Goal: Communication & Community: Answer question/provide support

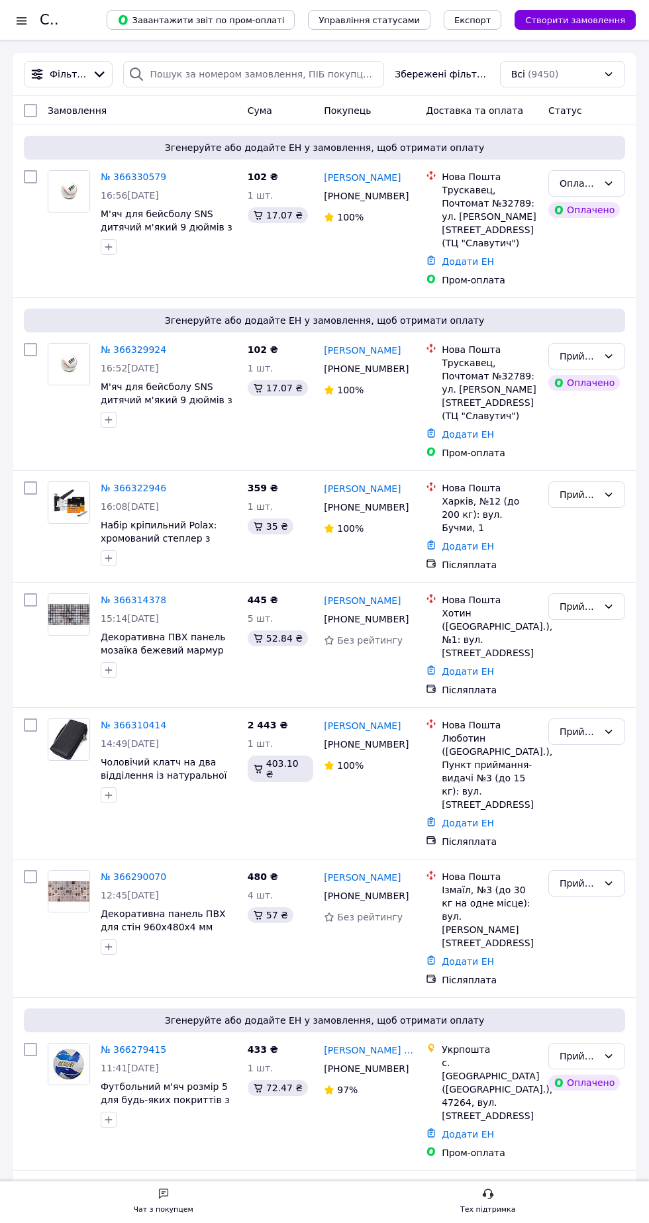
scroll to position [1899, 0]
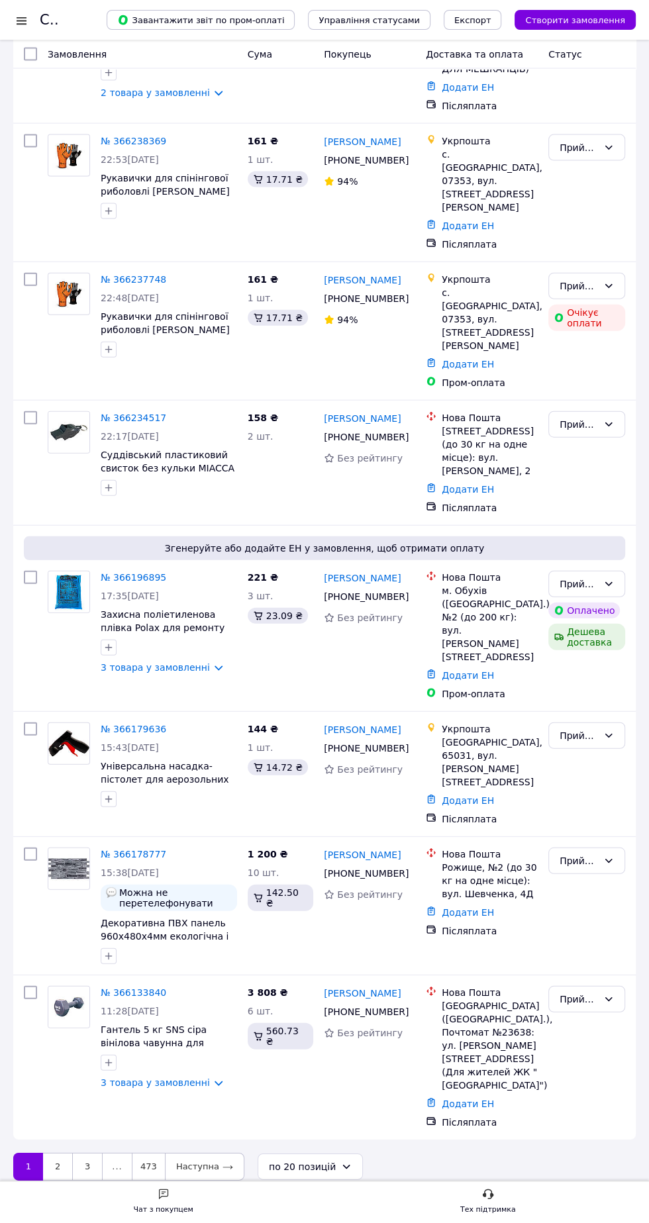
click at [176, 1208] on div "Чат з покупцем" at bounding box center [164, 1210] width 60 height 13
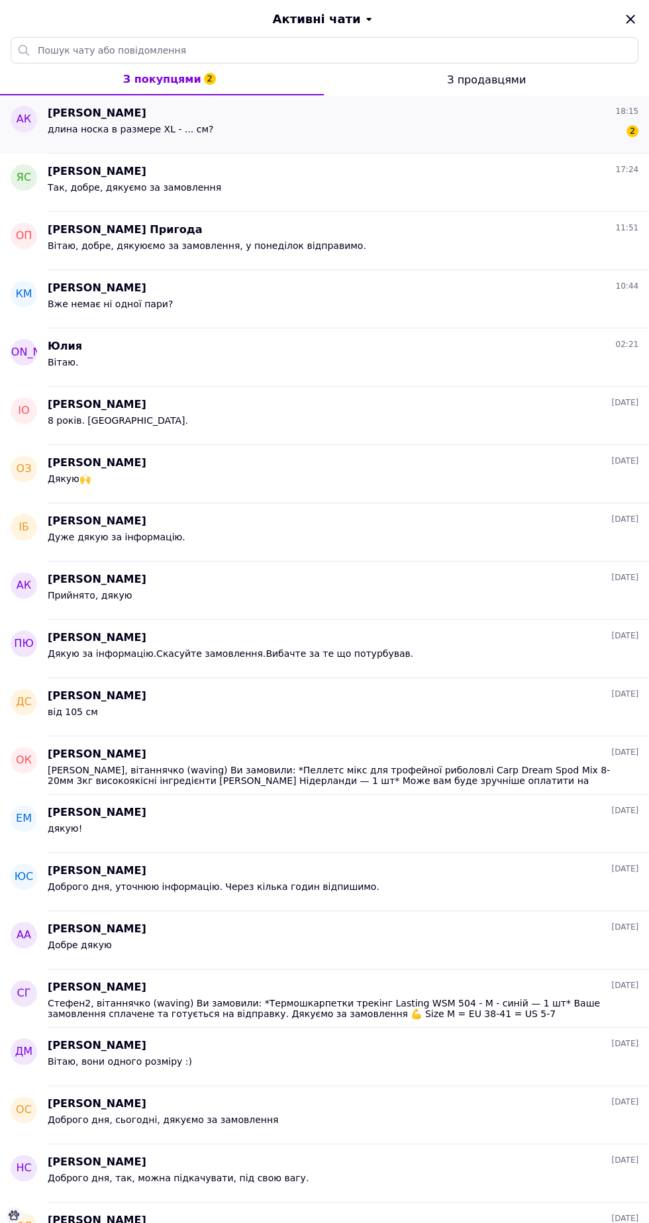
click at [297, 117] on div "[PERSON_NAME] 18:15" at bounding box center [343, 113] width 591 height 15
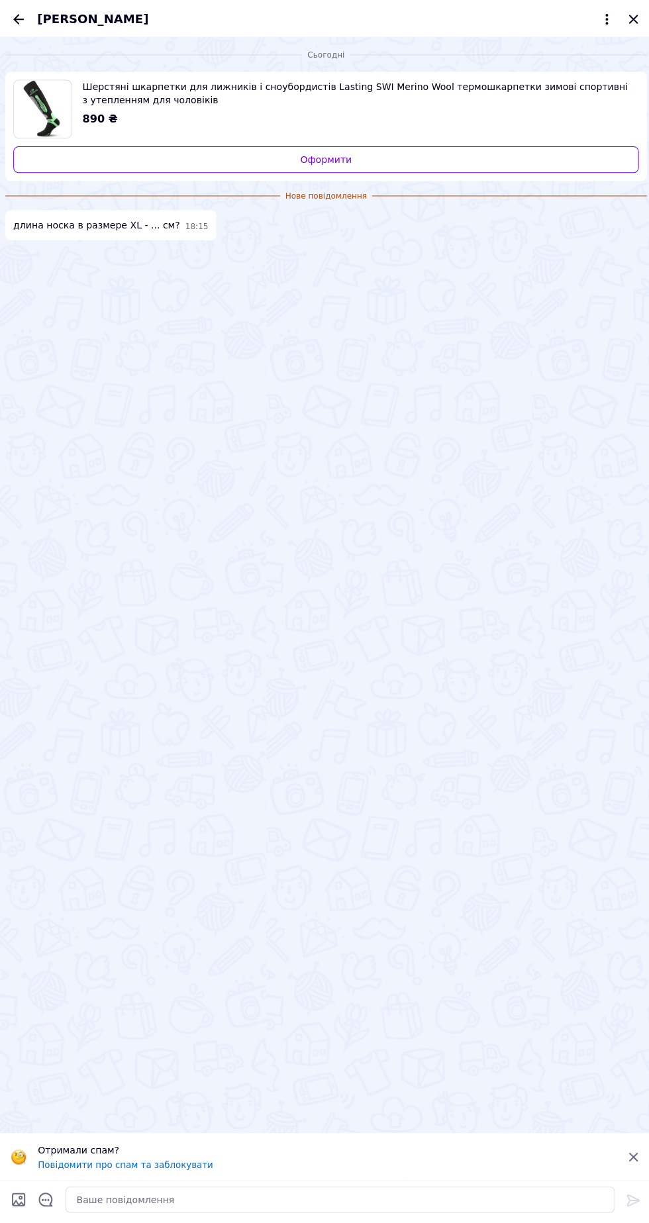
scroll to position [1736, 0]
click at [223, 1191] on textarea at bounding box center [338, 1194] width 547 height 26
click at [282, 1195] on textarea at bounding box center [338, 1194] width 547 height 26
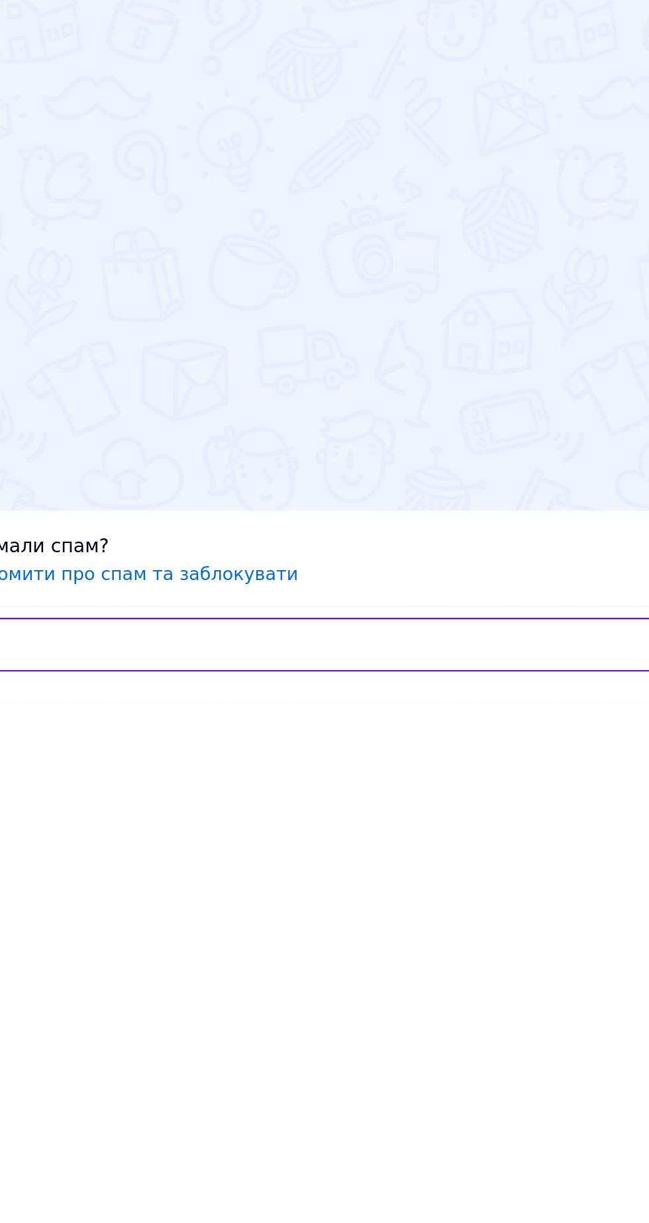
scroll to position [5, 0]
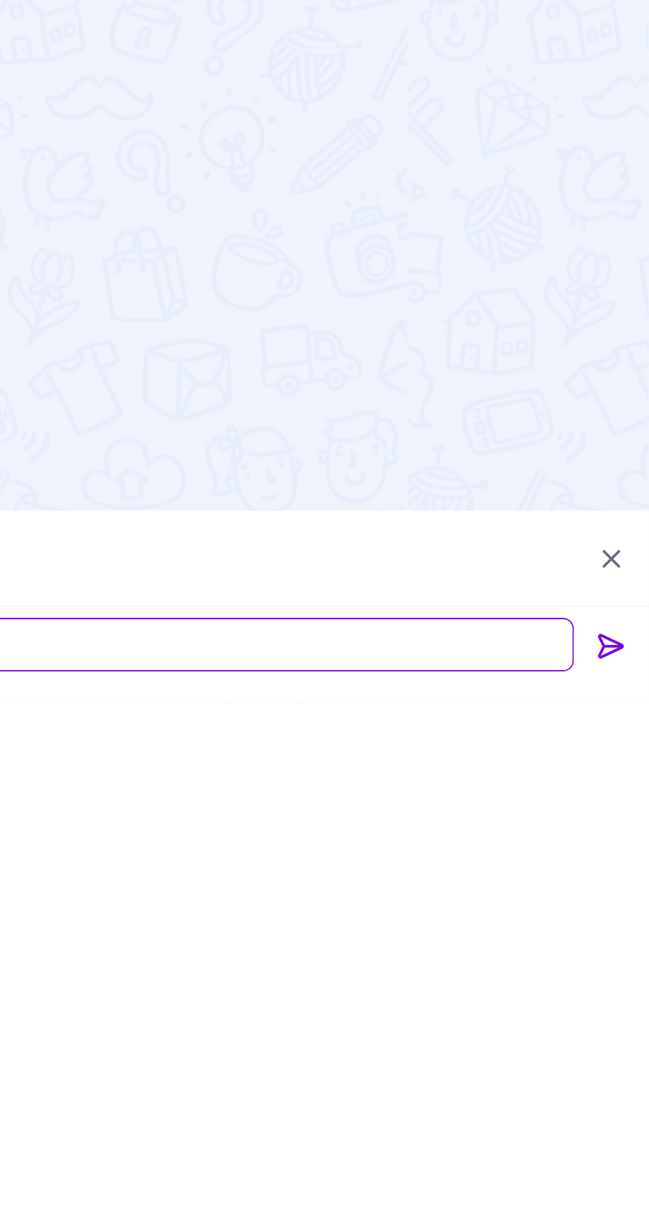
type textarea "Вітаю, завтра дамо відповідь."
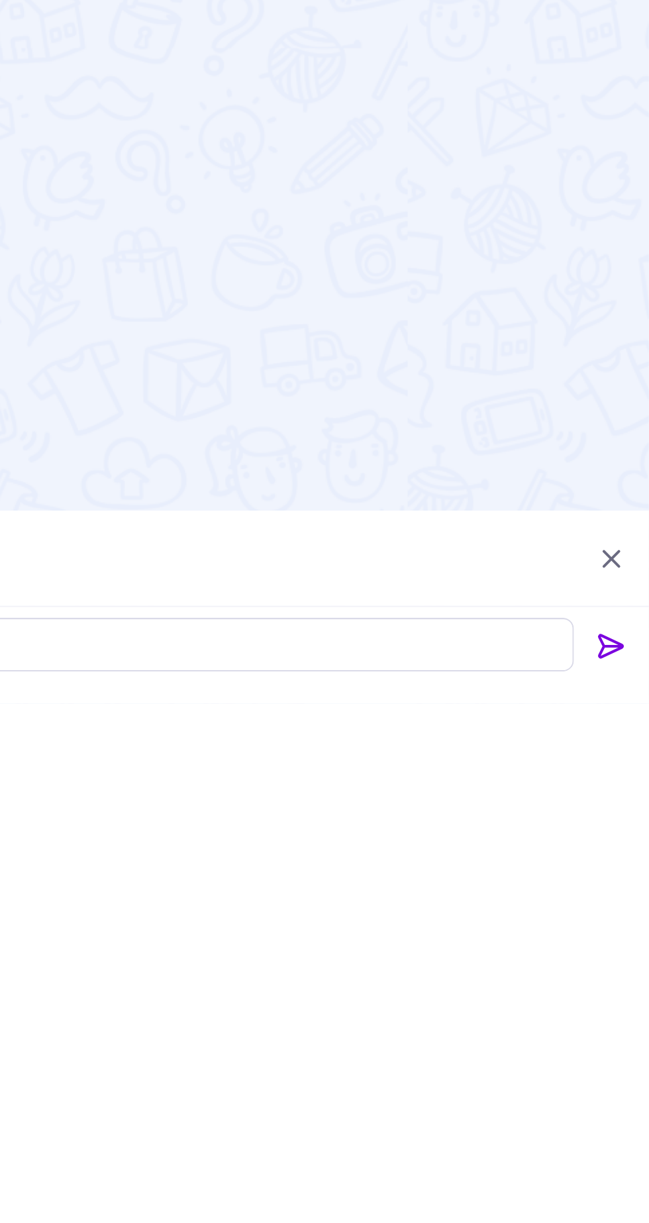
click at [633, 1193] on icon at bounding box center [630, 1195] width 13 height 12
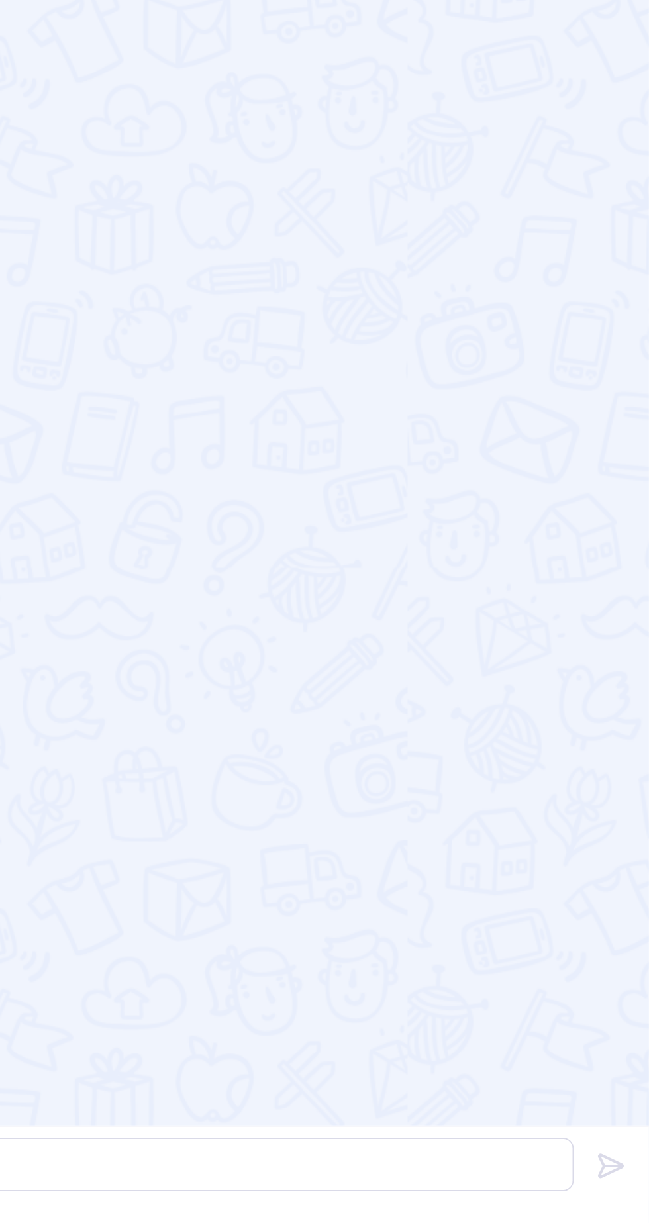
scroll to position [1881, 0]
